Goal: Information Seeking & Learning: Check status

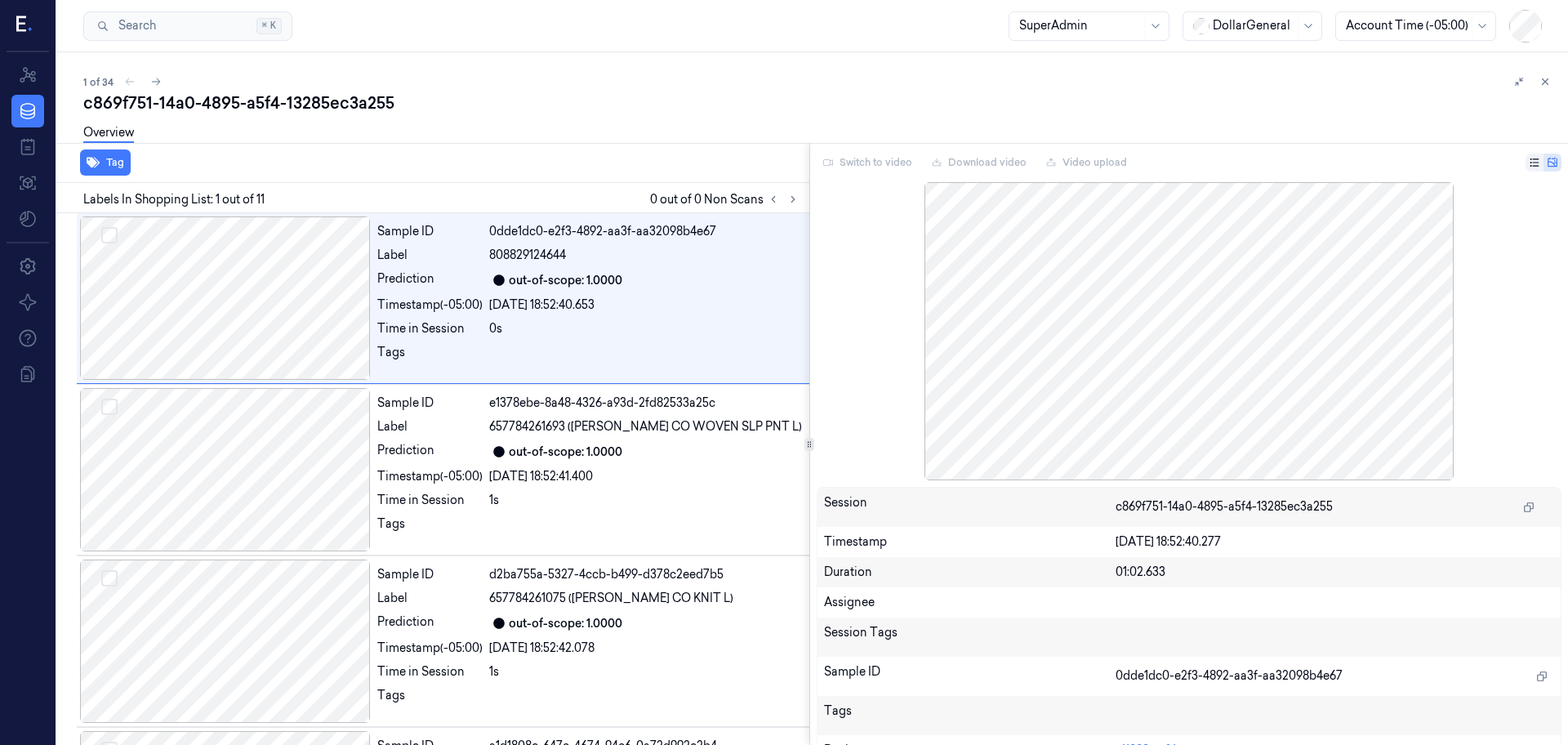
scroll to position [0, 27]
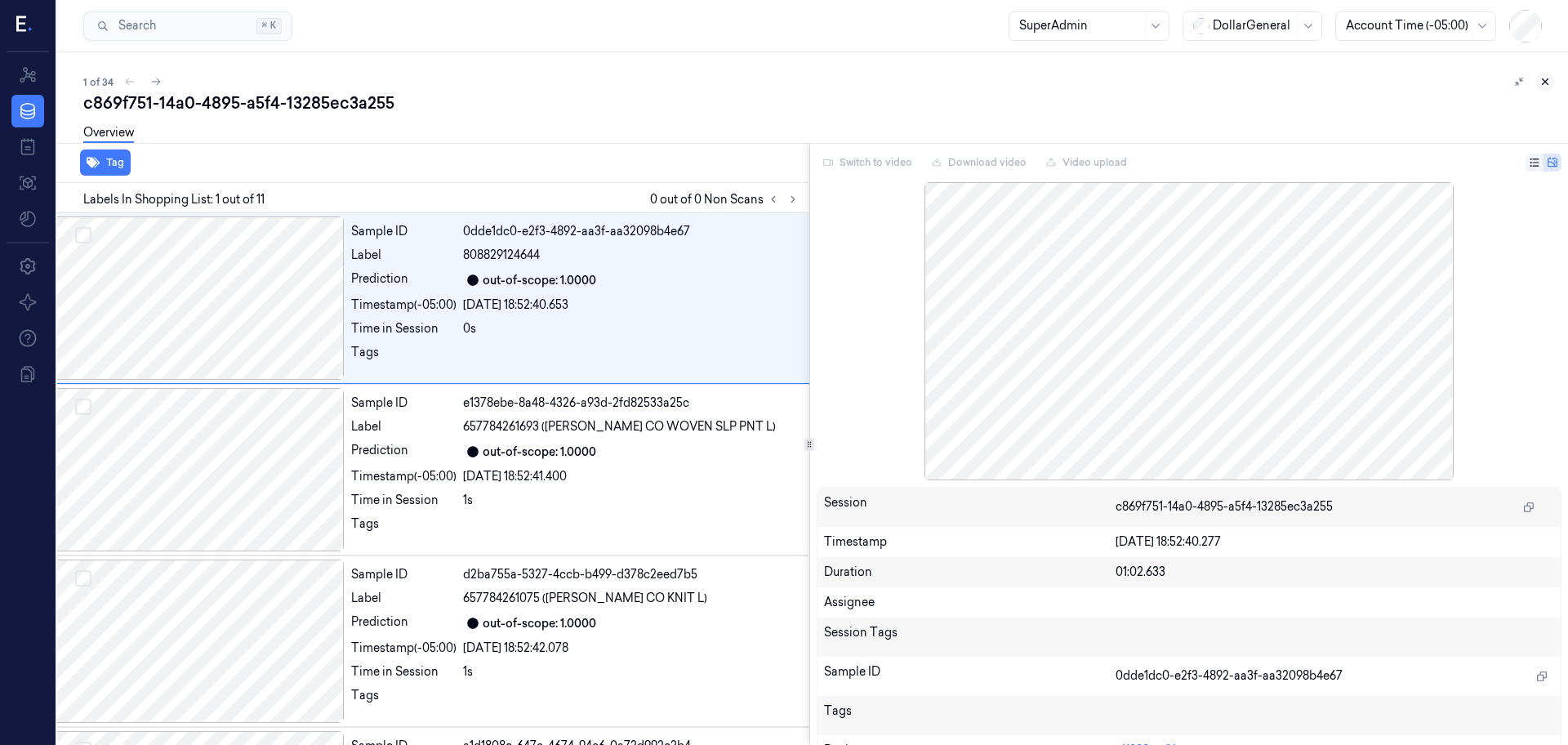
click at [1542, 79] on icon at bounding box center [1545, 81] width 6 height 6
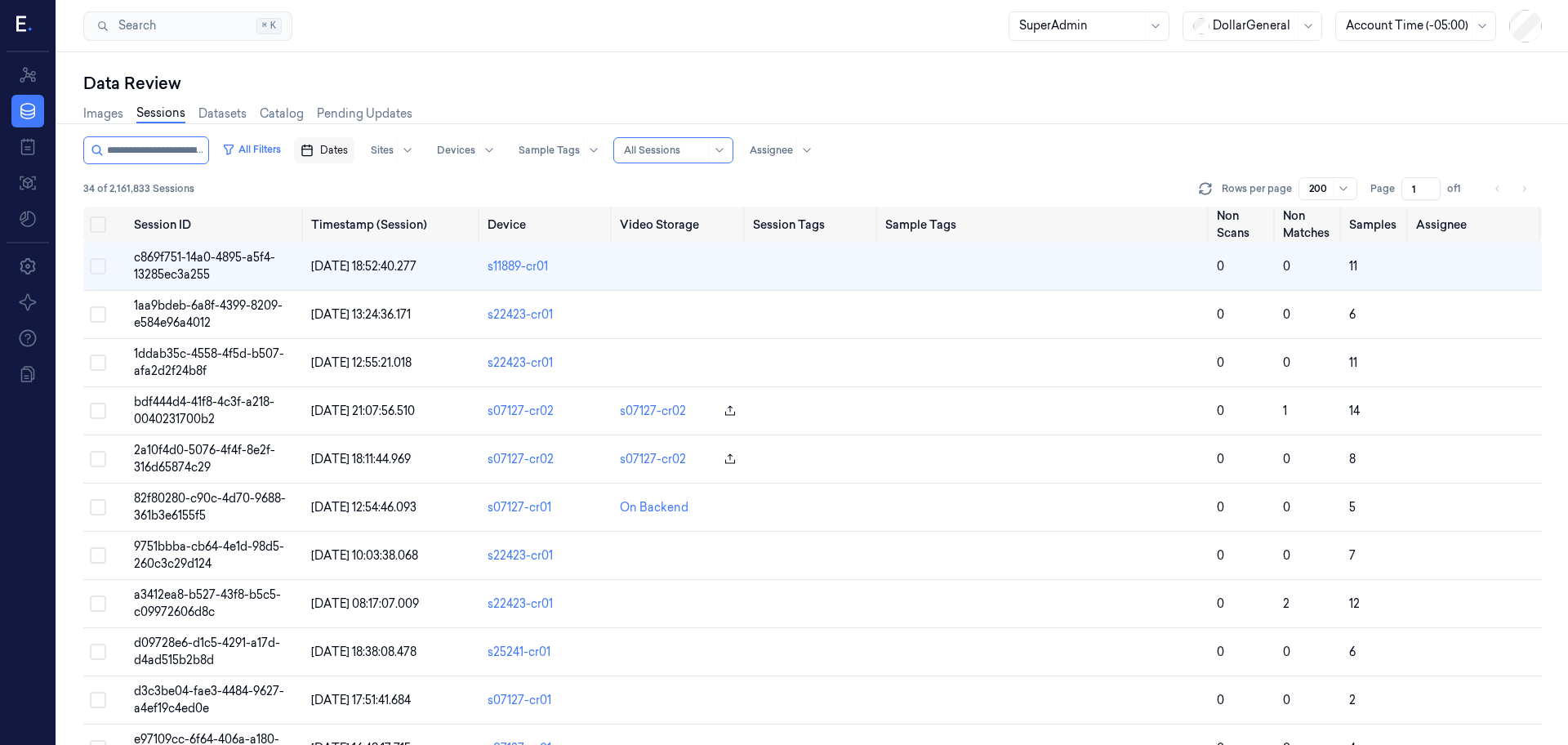
click at [333, 149] on button "Dates" at bounding box center [324, 150] width 61 height 27
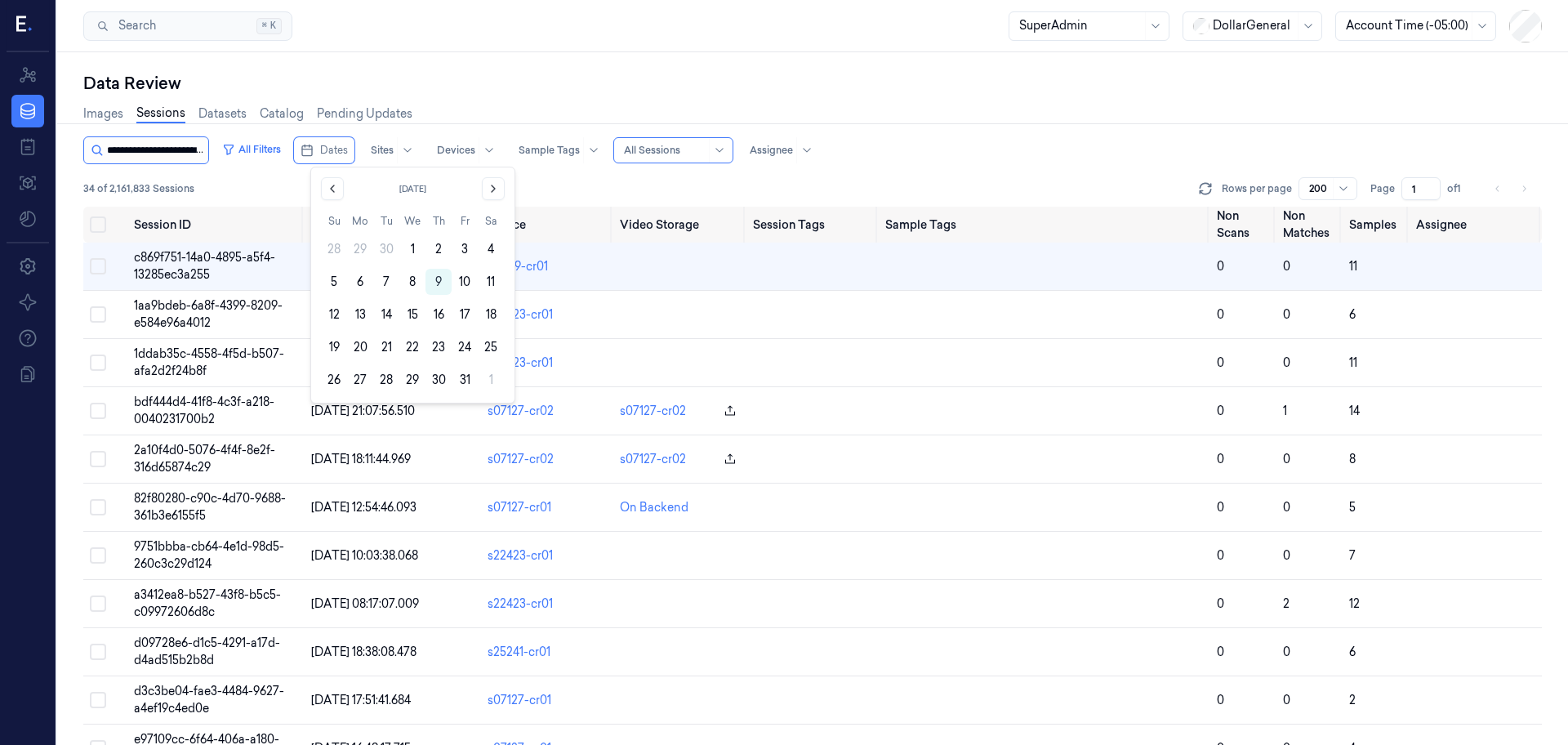
click at [205, 152] on input "string" at bounding box center [156, 150] width 98 height 27
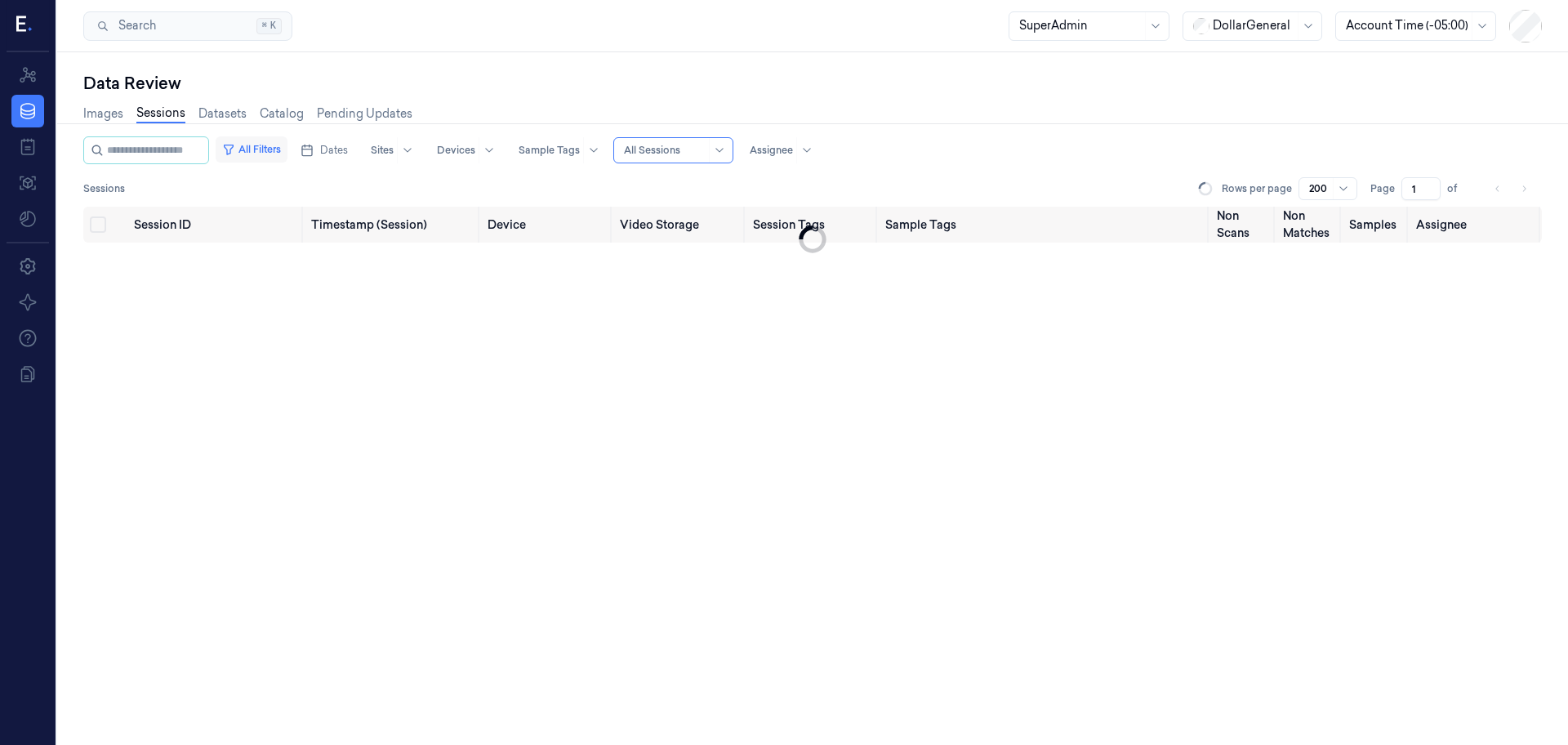
click at [271, 152] on button "All Filters" at bounding box center [252, 149] width 72 height 27
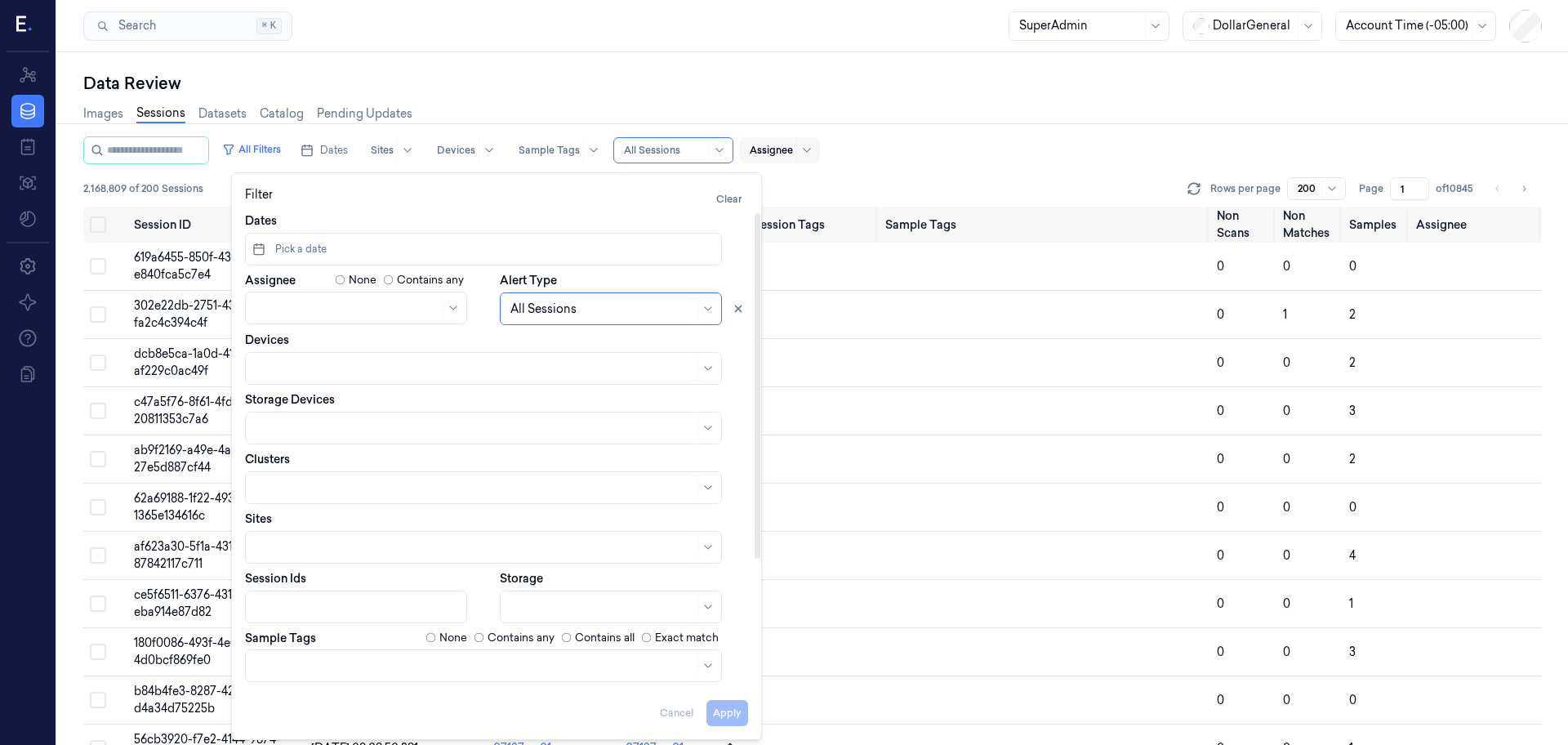
click at [886, 164] on div "All Filters Dates Sites Devices Sample Tags Alert Type All Sessions Assignee 2,…" at bounding box center [812, 171] width 1458 height 70
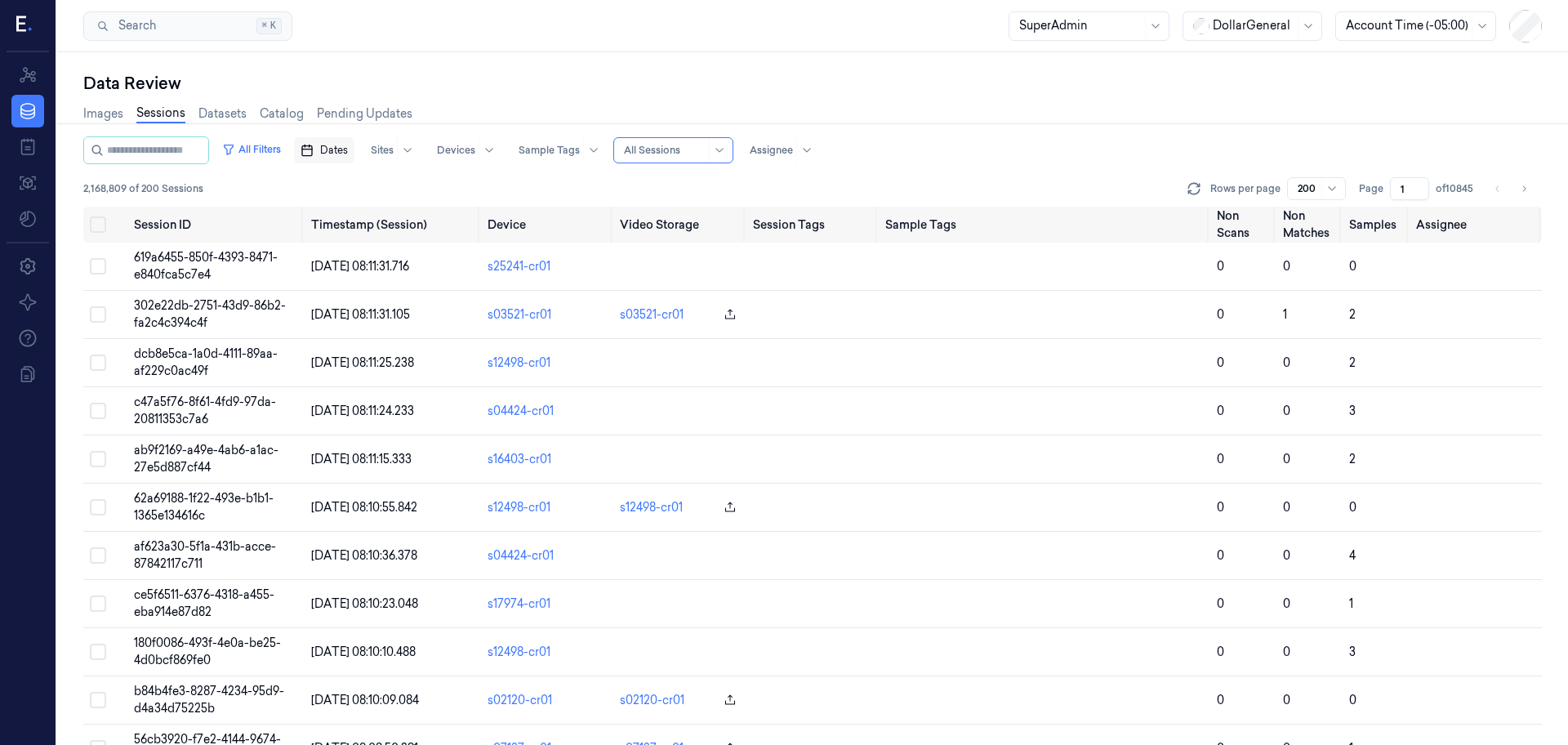
drag, startPoint x: 353, startPoint y: 152, endPoint x: 371, endPoint y: 162, distance: 20.6
click at [348, 151] on span "Dates" at bounding box center [334, 150] width 27 height 15
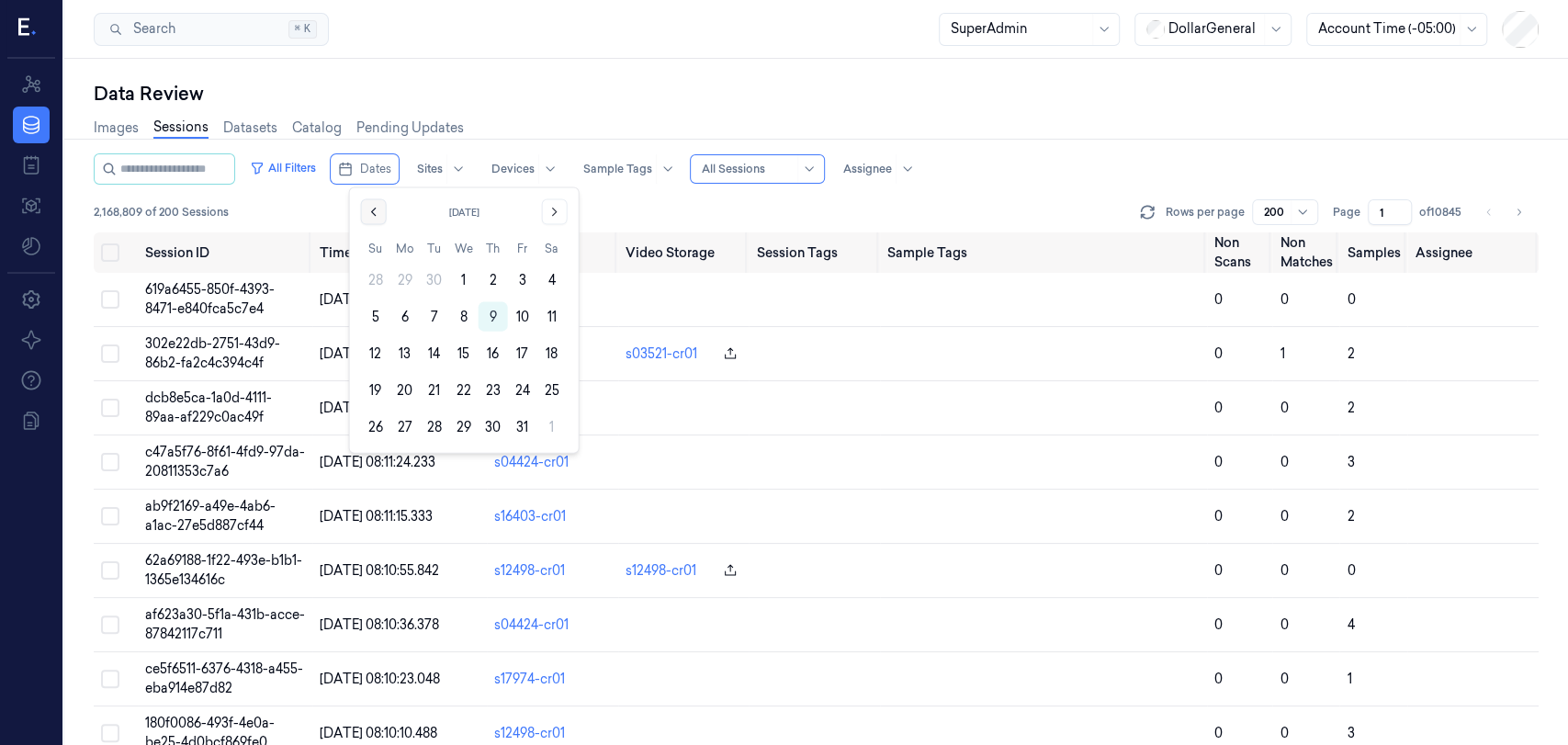
click at [377, 214] on icon "Go to the Previous Month" at bounding box center [373, 212] width 14 height 14
click at [405, 359] on button "15" at bounding box center [405, 354] width 30 height 30
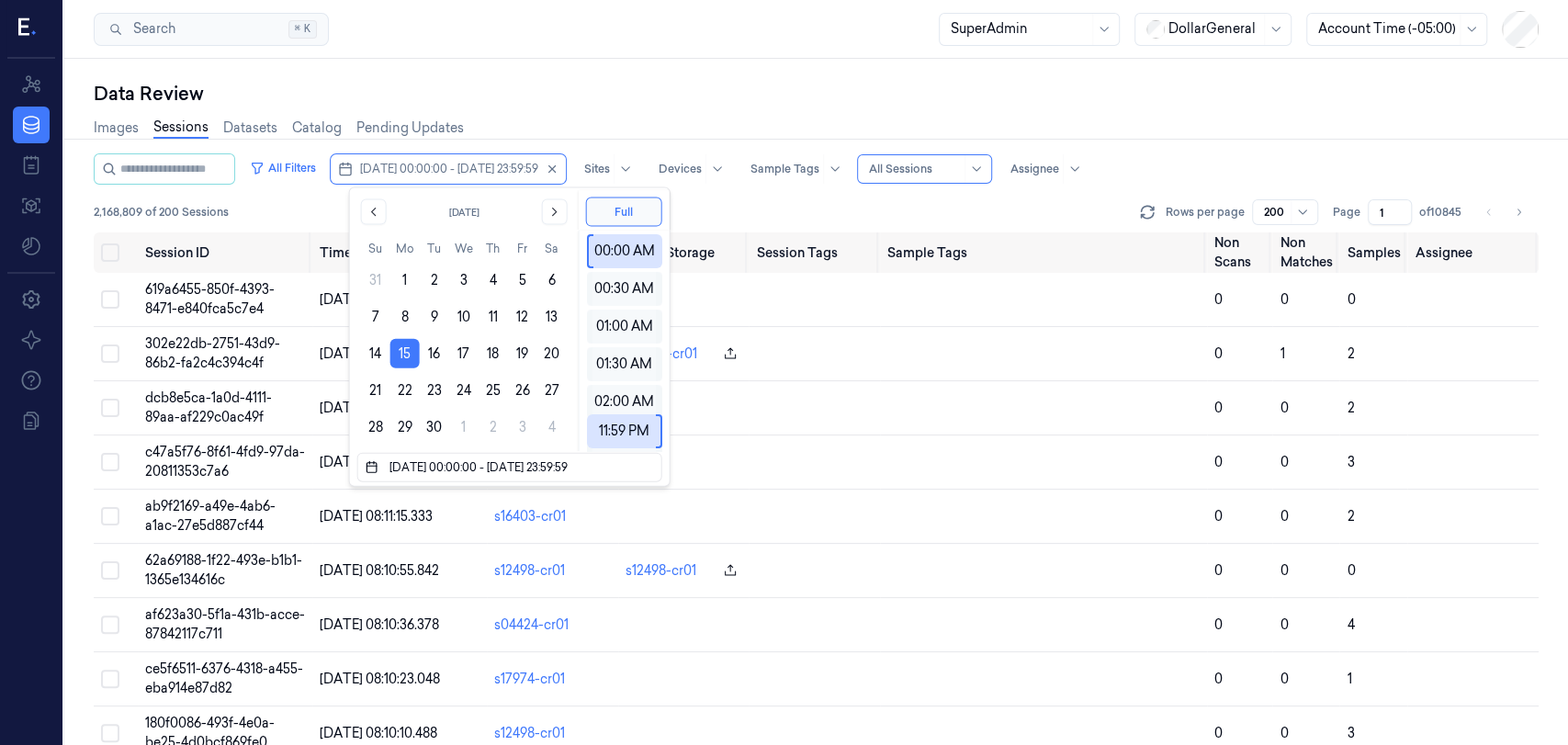
click at [375, 392] on button "21" at bounding box center [376, 390] width 30 height 30
type input "15/09/2025 00:00:00 - 21/09/2025 23:59:59"
click at [1046, 208] on div "2,168,809 of 200 Sessions Rows per page 200 Page 1 of 10845" at bounding box center [816, 212] width 1445 height 26
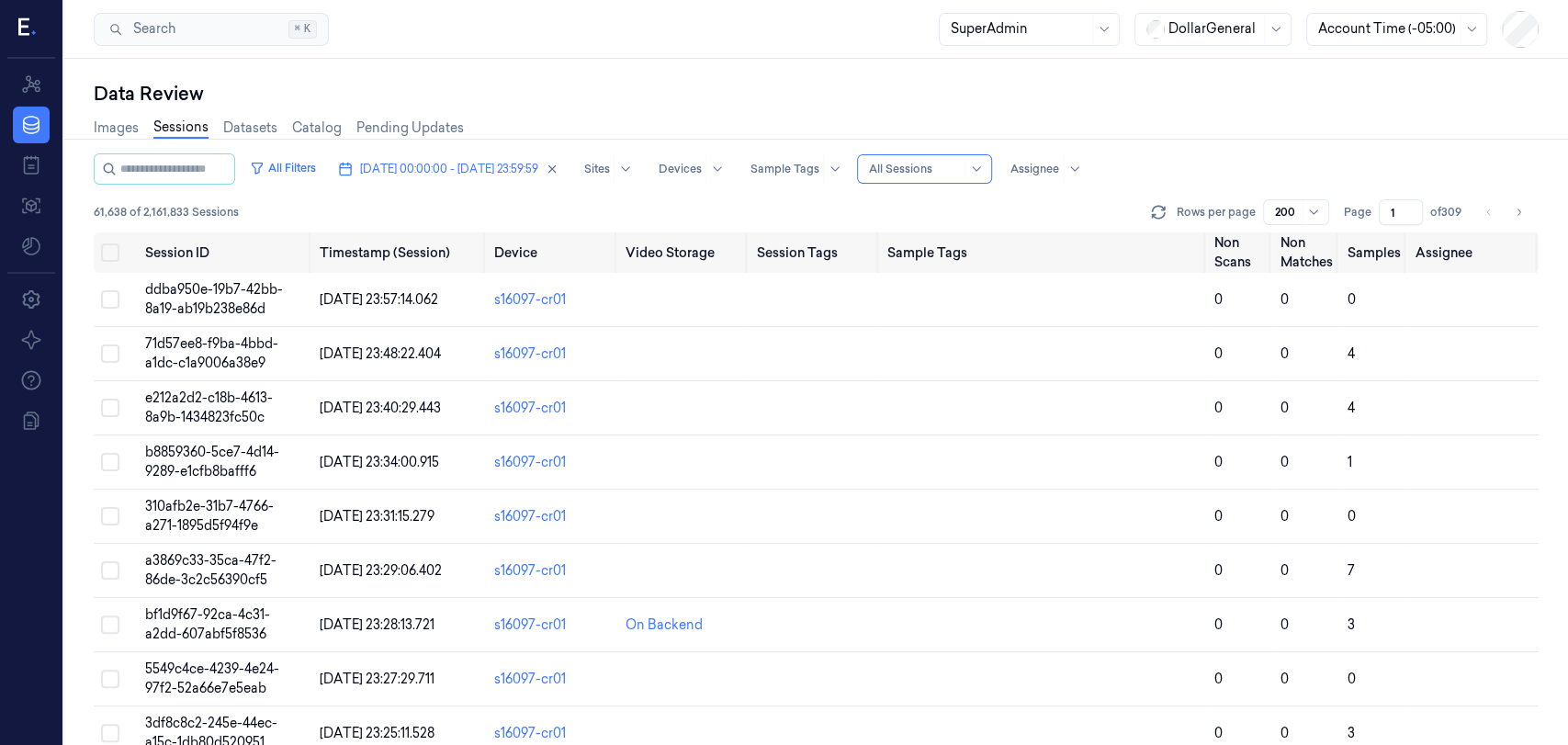
click at [960, 170] on div at bounding box center [914, 169] width 91 height 16
click at [975, 234] on div "Only Non Scan" at bounding box center [971, 237] width 92 height 19
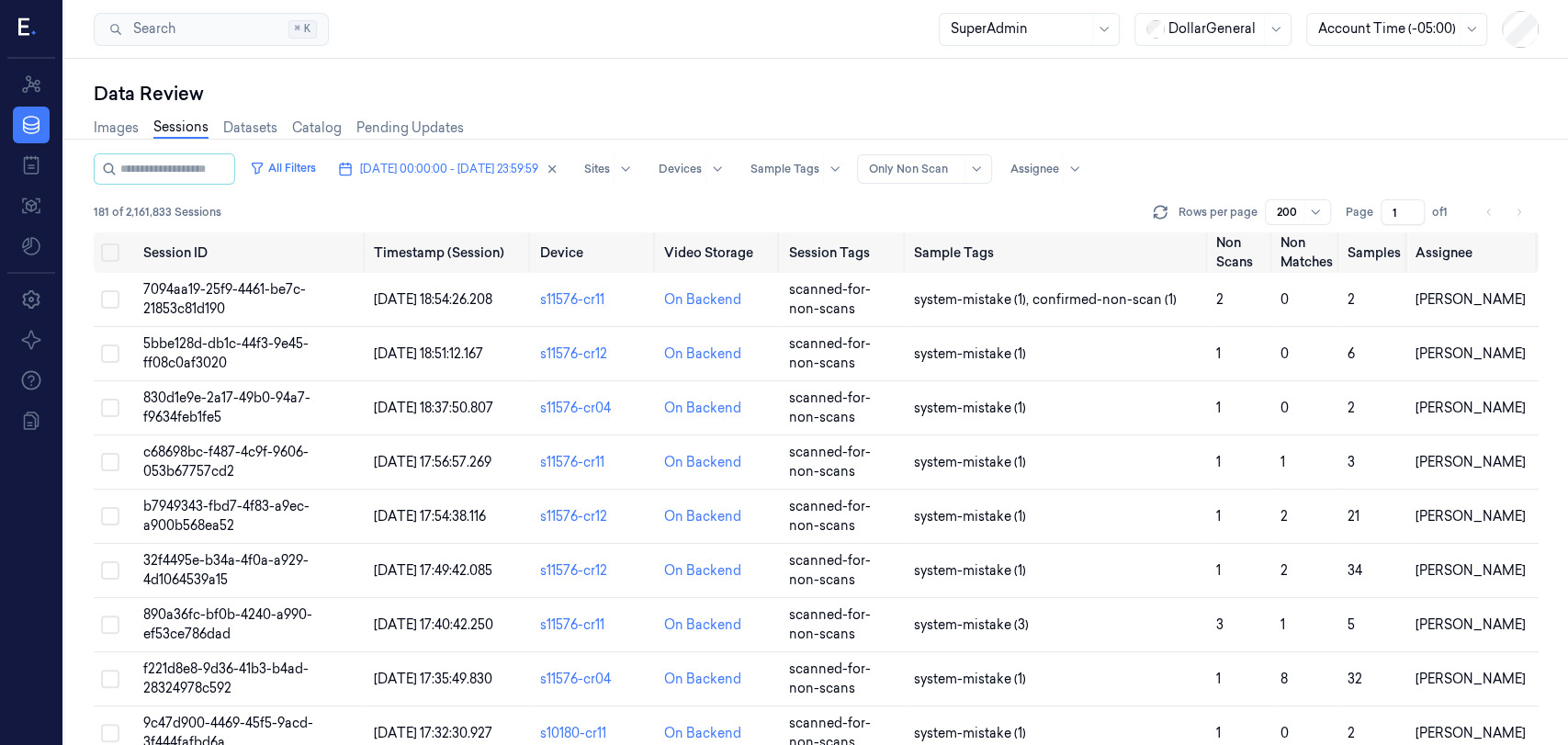
click at [1193, 159] on div "All Filters 15/09/2025 00:00:00 - 21/09/2025 23:59:59 Sites Devices Sample Tags…" at bounding box center [816, 169] width 1445 height 31
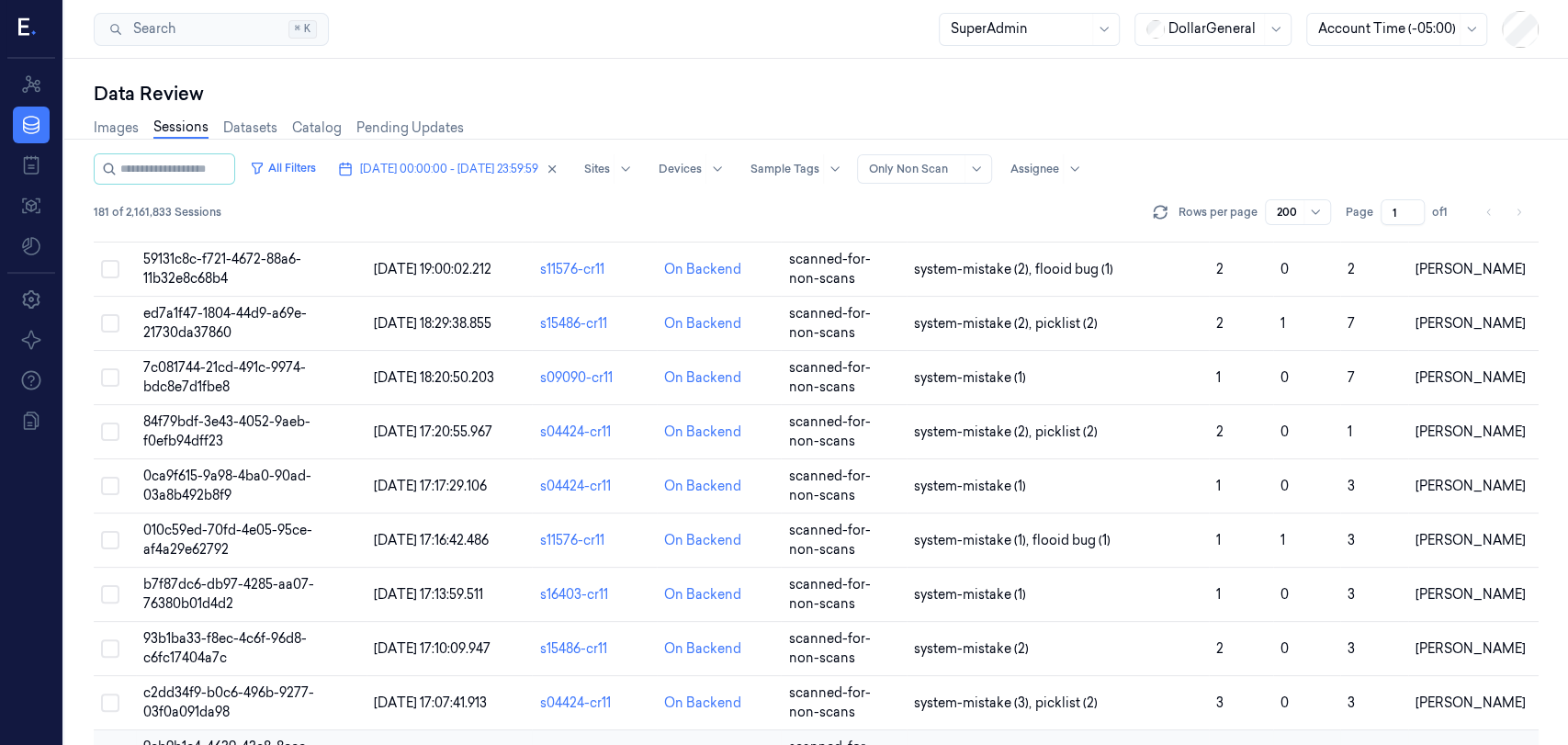
scroll to position [5002, 0]
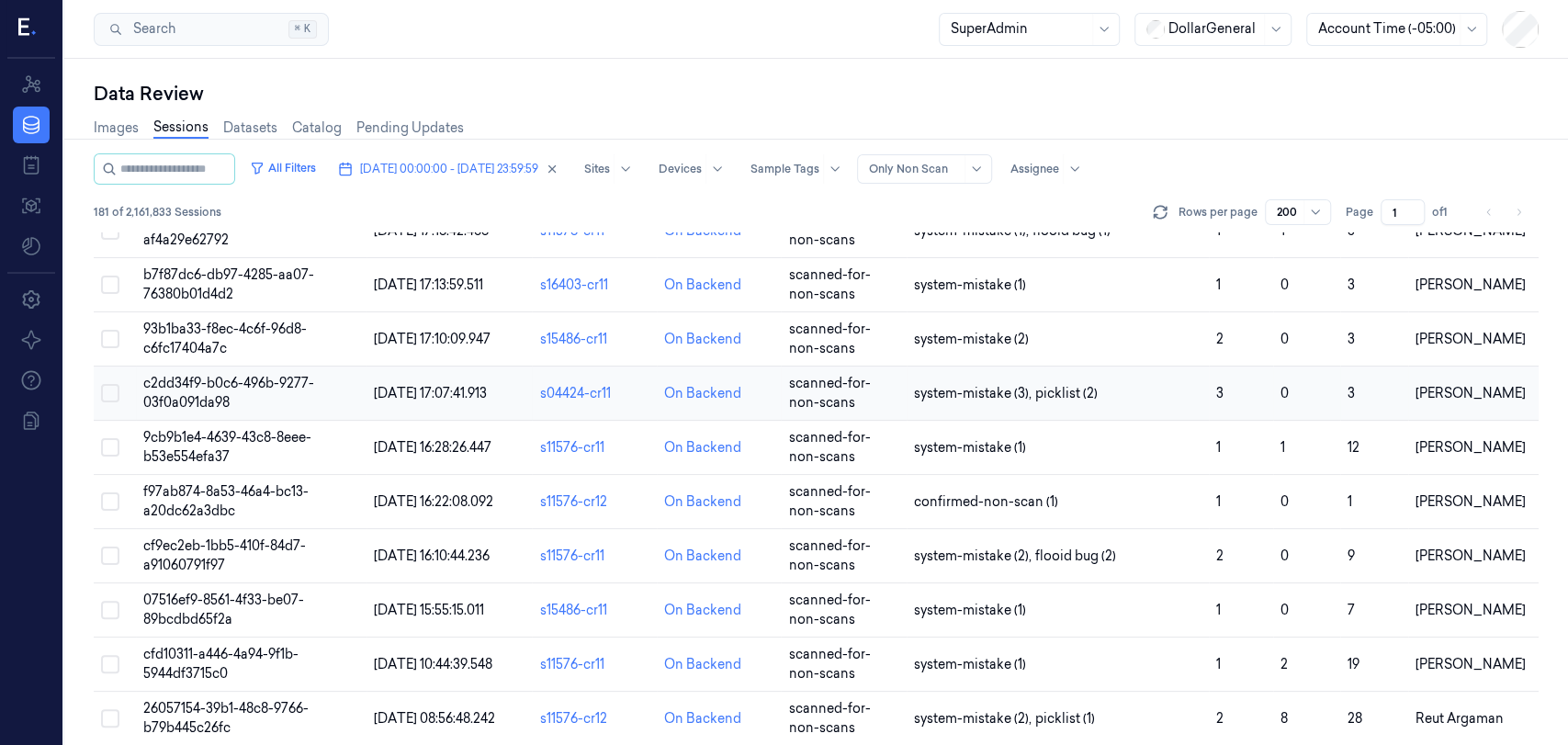
click at [226, 391] on span "c2dd34f9-b0c6-496b-9277-03f0a091da98" at bounding box center [228, 392] width 170 height 36
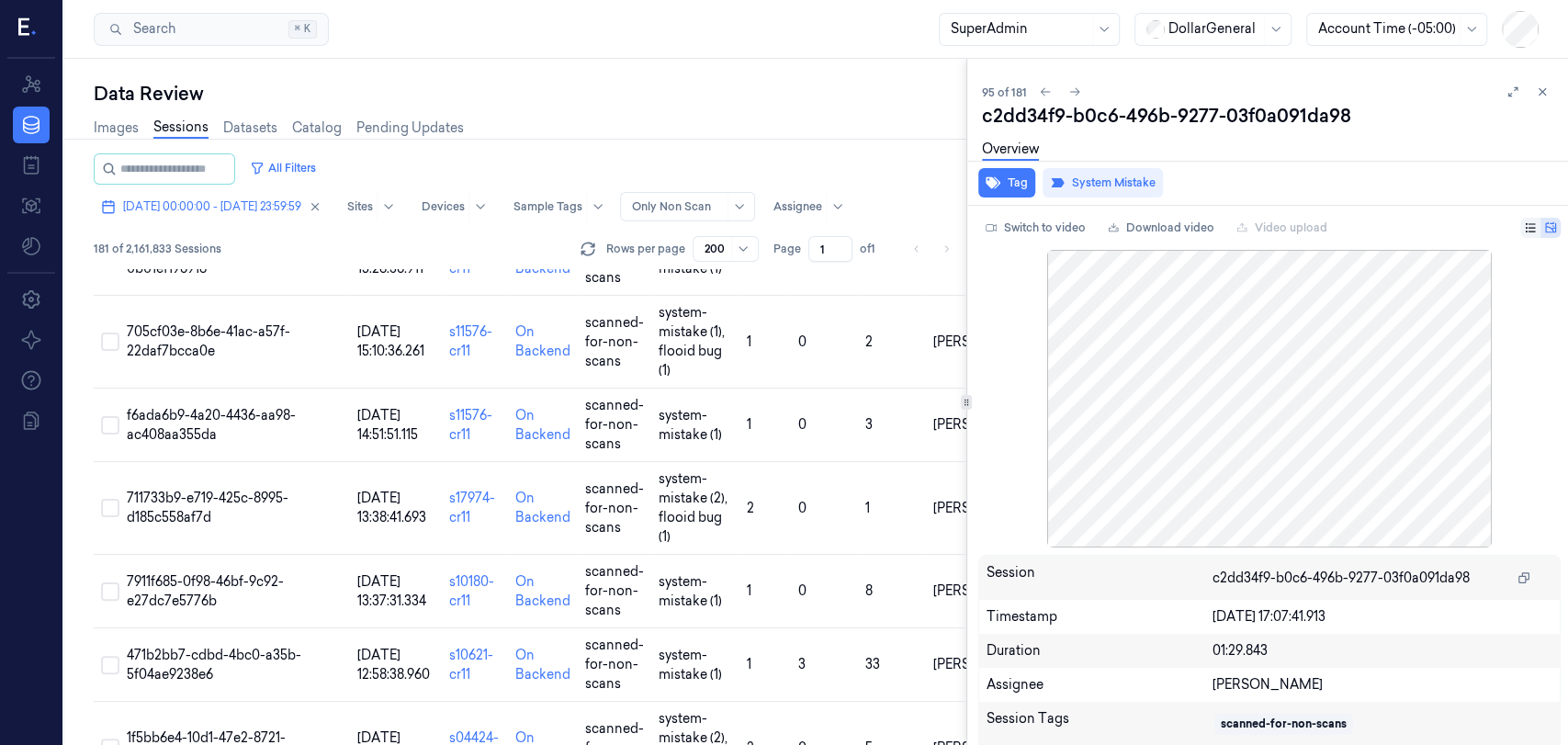
click at [1506, 97] on icon at bounding box center [1512, 92] width 13 height 13
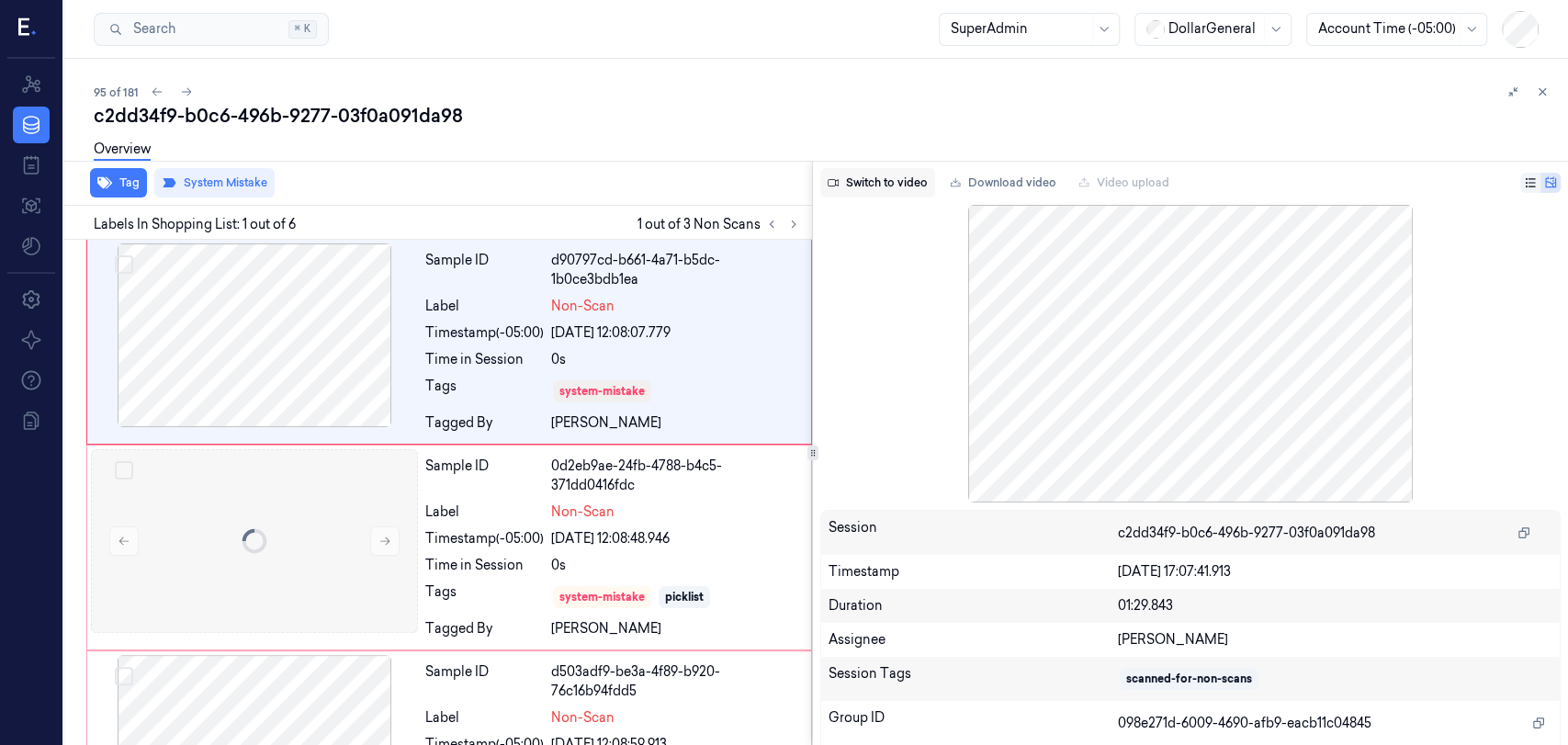
click at [858, 190] on button "Switch to video" at bounding box center [876, 182] width 115 height 30
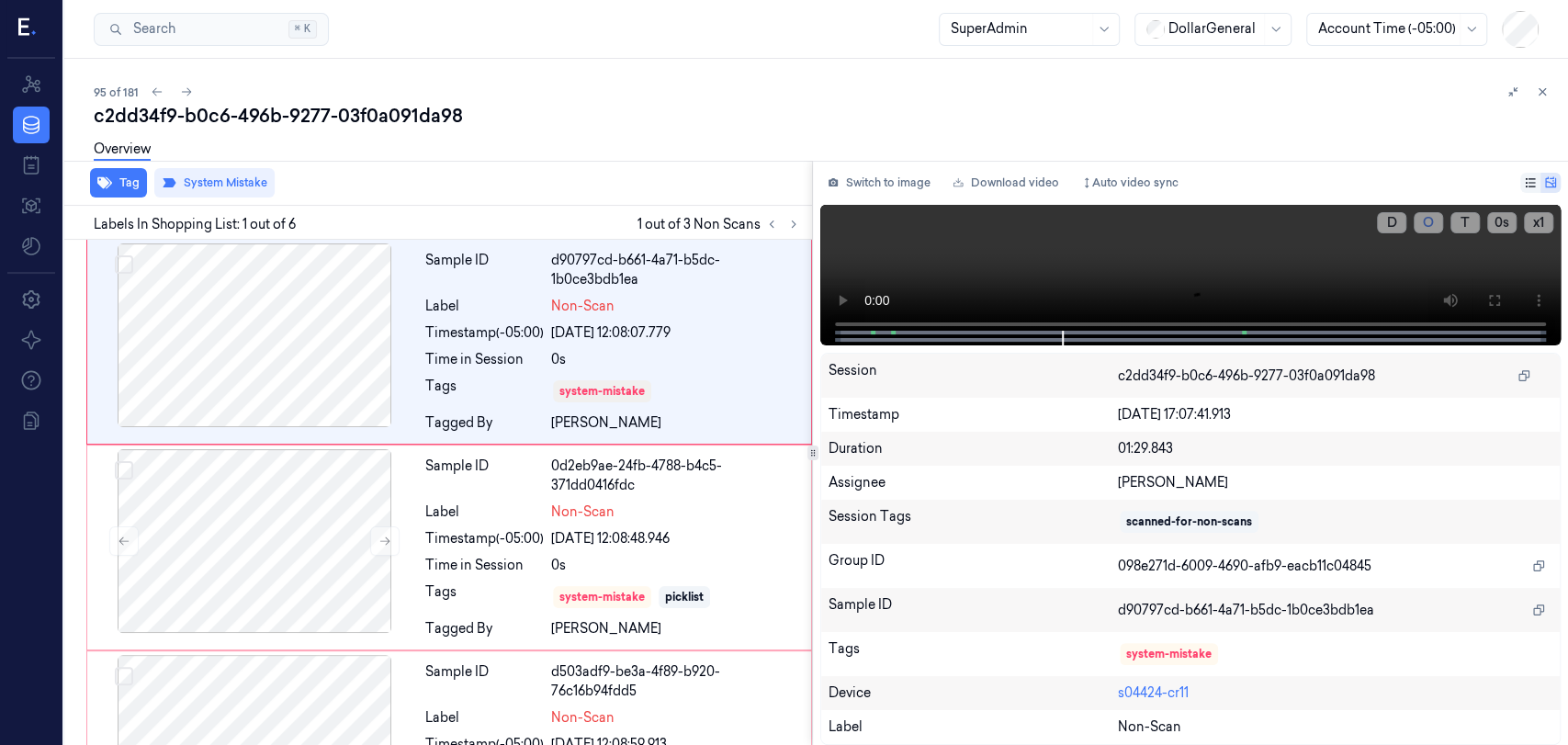
click at [819, 127] on div "c2dd34f9-b0c6-496b-9277-03f0a091da98" at bounding box center [823, 116] width 1459 height 26
drag, startPoint x: 686, startPoint y: 519, endPoint x: 757, endPoint y: 650, distance: 149.0
drag, startPoint x: 757, startPoint y: 650, endPoint x: 725, endPoint y: 146, distance: 505.0
click at [723, 146] on div "Overview" at bounding box center [823, 151] width 1459 height 47
click at [1547, 94] on icon at bounding box center [1541, 92] width 13 height 13
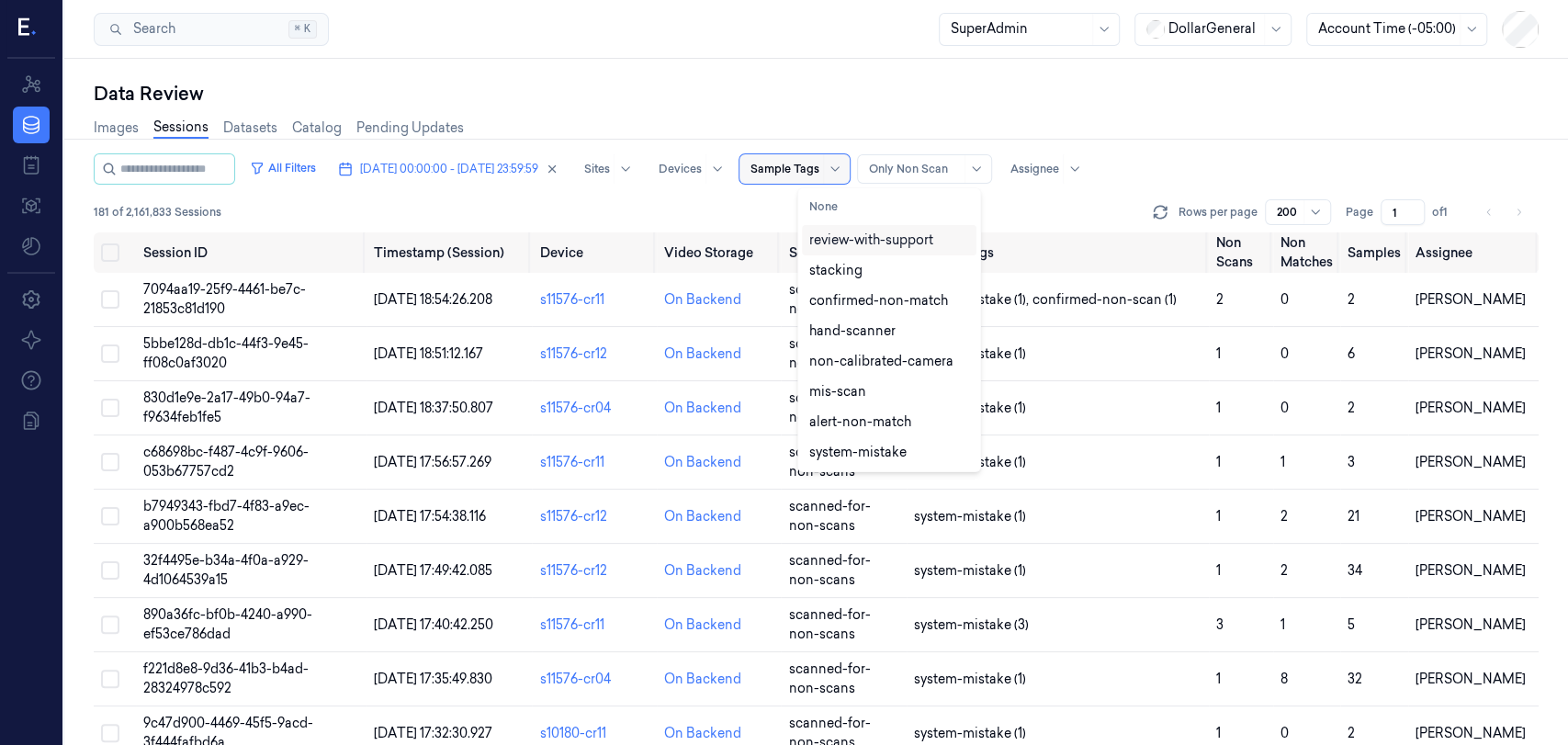
click at [819, 174] on div at bounding box center [785, 169] width 69 height 16
click at [887, 306] on div "confirmed-non-match" at bounding box center [878, 301] width 139 height 19
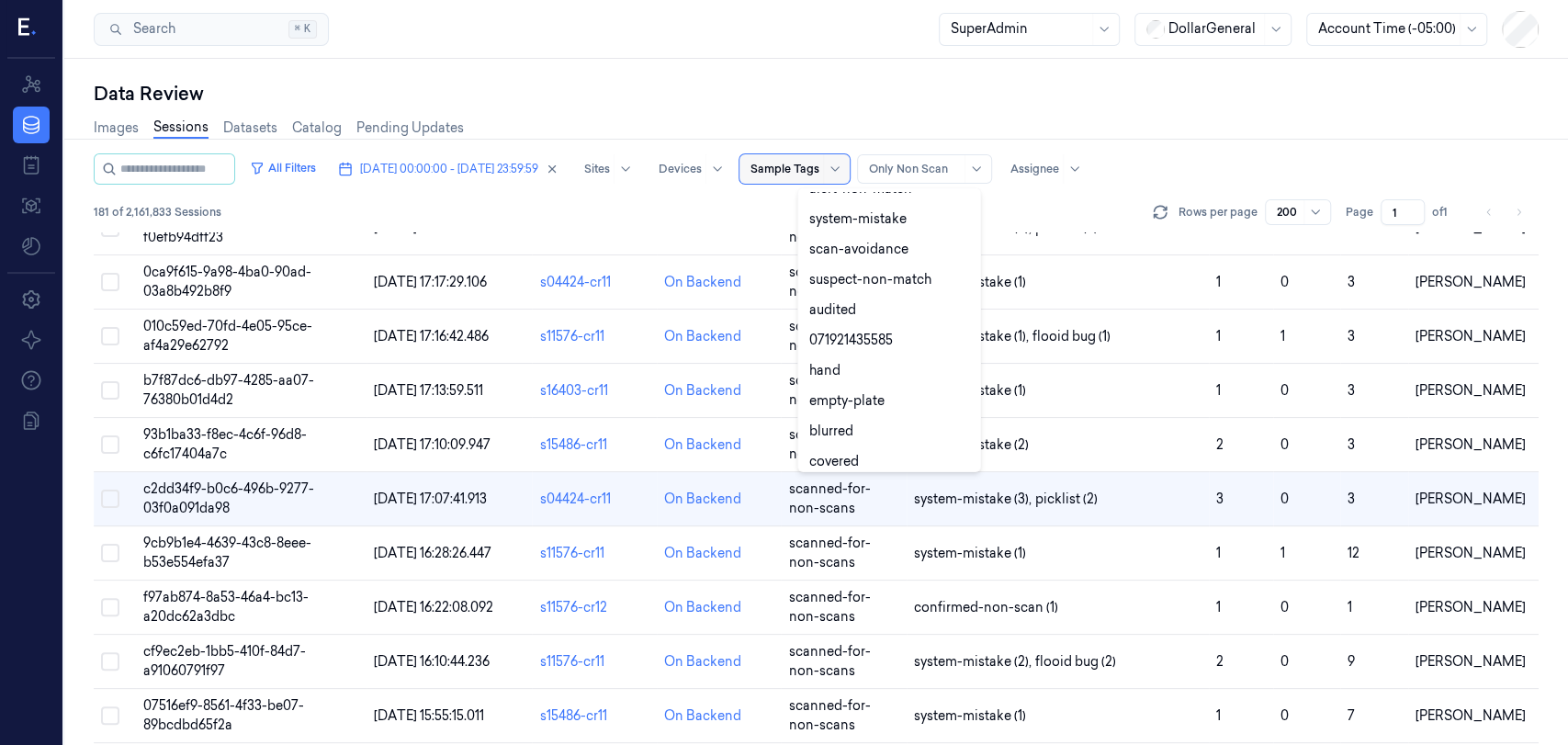
scroll to position [522, 0]
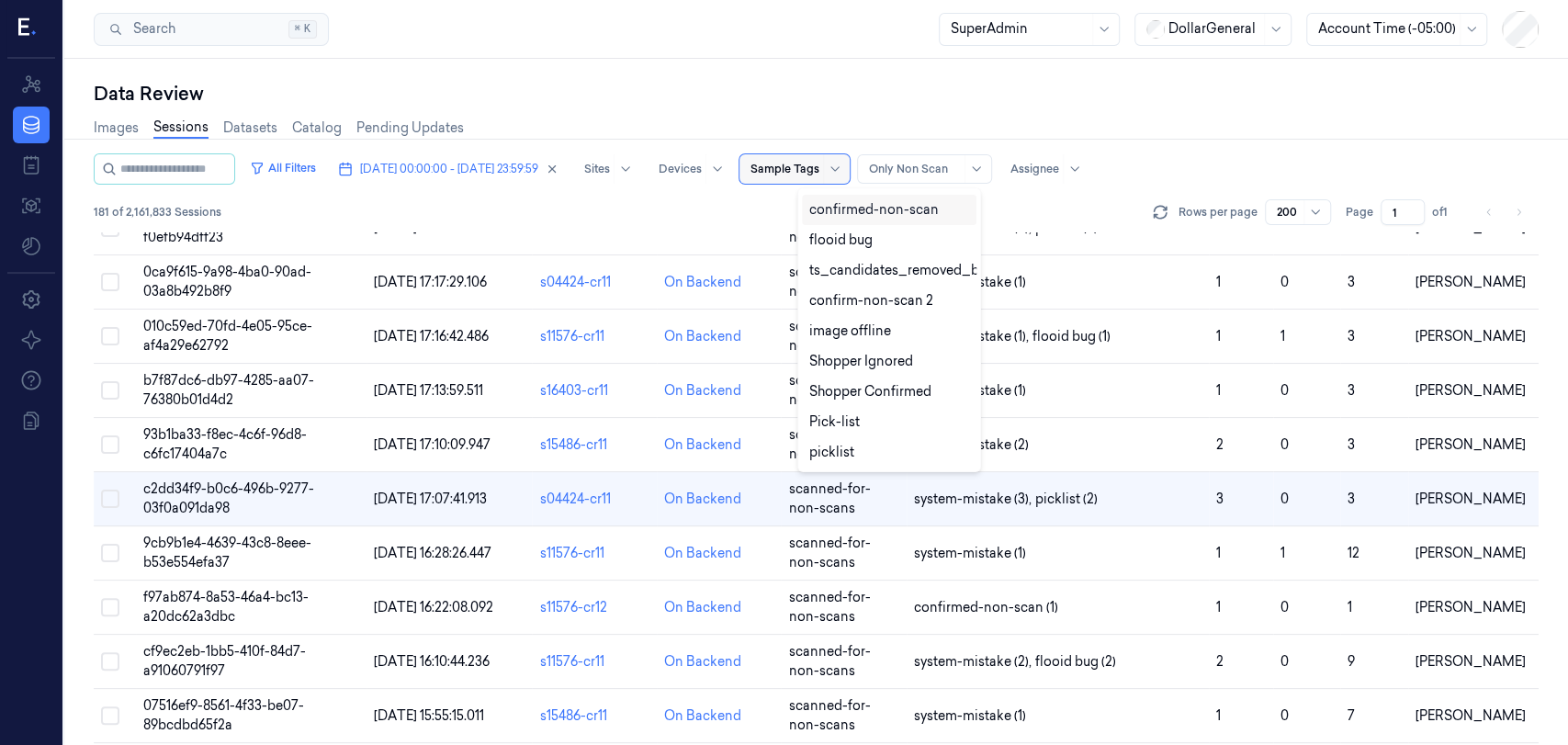
click at [902, 201] on div "confirmed-non-scan" at bounding box center [874, 210] width 129 height 19
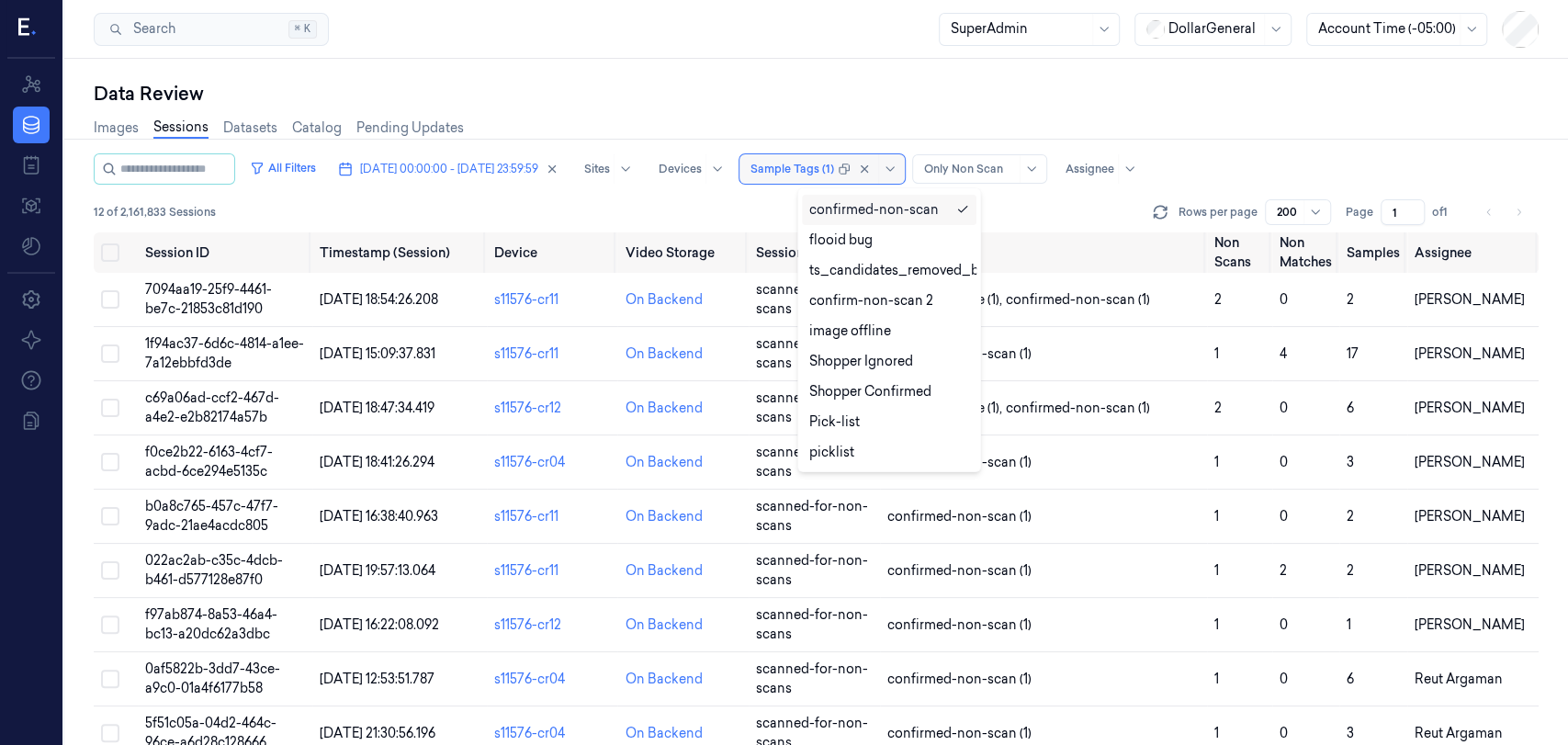
click at [1239, 159] on div "All Filters 15/09/2025 00:00:00 - 21/09/2025 23:59:59 Sites Devices option conf…" at bounding box center [816, 169] width 1445 height 31
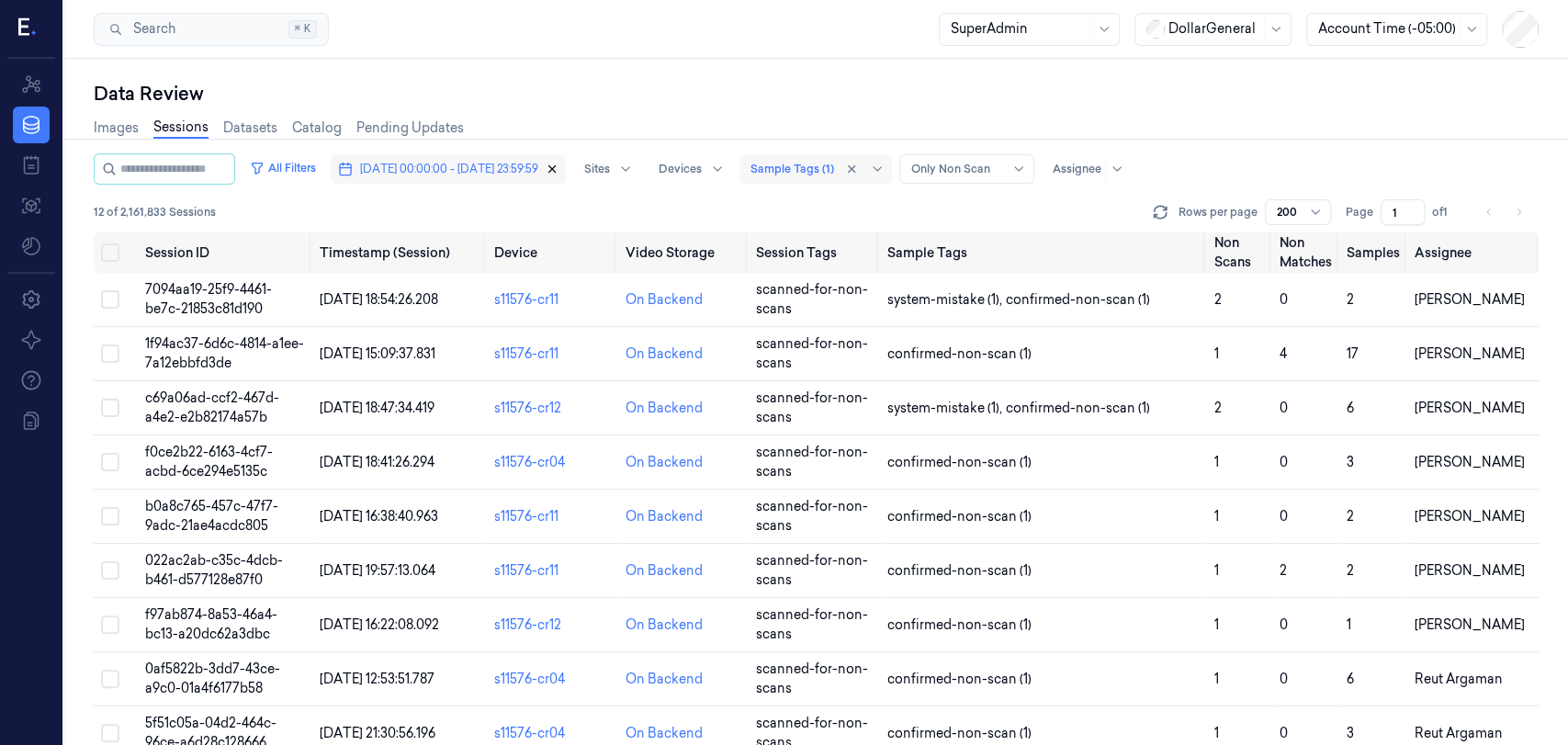
click at [559, 171] on icon "button" at bounding box center [551, 169] width 13 height 13
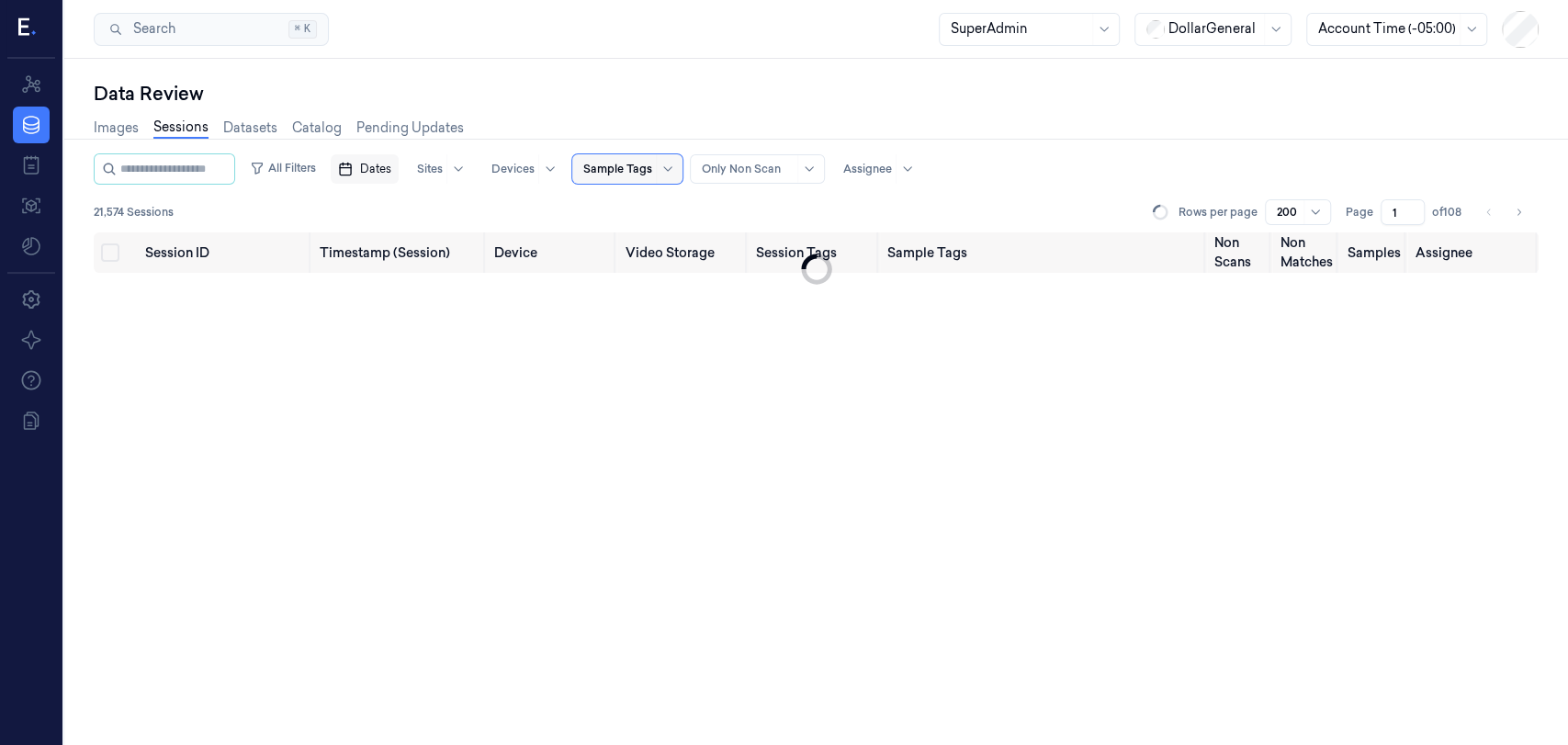
click at [1123, 156] on div "All Filters Dates Sites Devices Sample Tags Alert Type Only Non Scan Assignee" at bounding box center [816, 169] width 1445 height 31
